Goal: Find specific page/section: Find specific page/section

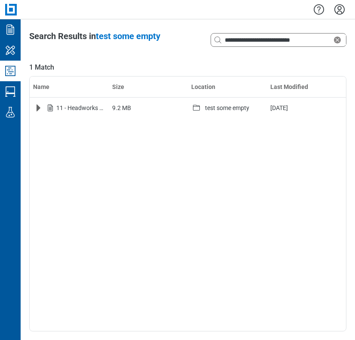
drag, startPoint x: 215, startPoint y: 134, endPoint x: 212, endPoint y: 129, distance: 5.4
click at [215, 132] on div "Name Size Location Last Modified 11 - Headworks Structural .pdf 9.2 MB test som…" at bounding box center [187, 203] width 317 height 255
click at [10, 73] on icon "Studio Projects" at bounding box center [10, 71] width 14 height 14
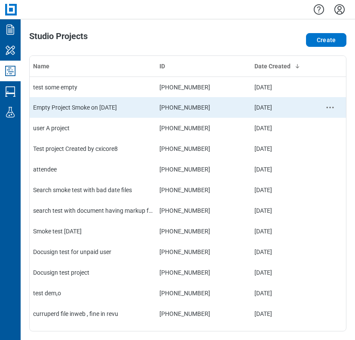
click at [84, 109] on td "Empty Project Smoke on [DATE]" at bounding box center [93, 107] width 126 height 21
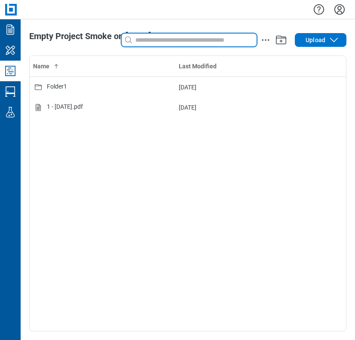
click at [217, 36] on input at bounding box center [195, 39] width 123 height 9
type input "*"
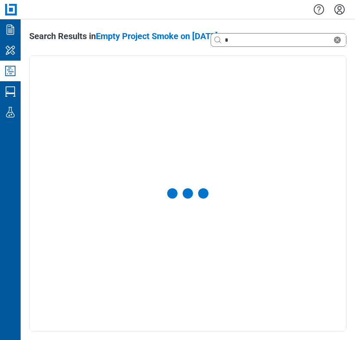
select select "**********"
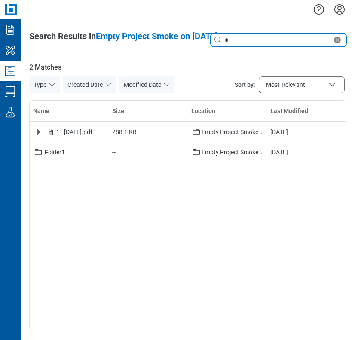
click at [253, 41] on input "*" at bounding box center [277, 39] width 109 height 9
